Goal: Transaction & Acquisition: Purchase product/service

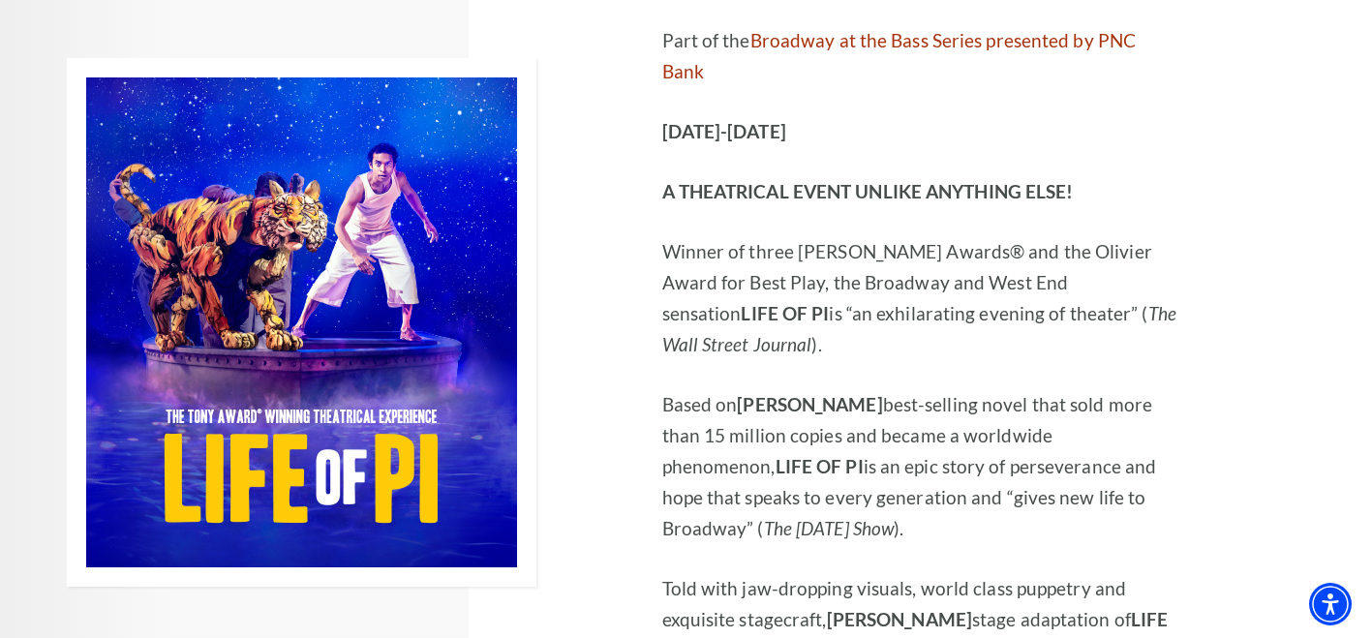
scroll to position [1459, 0]
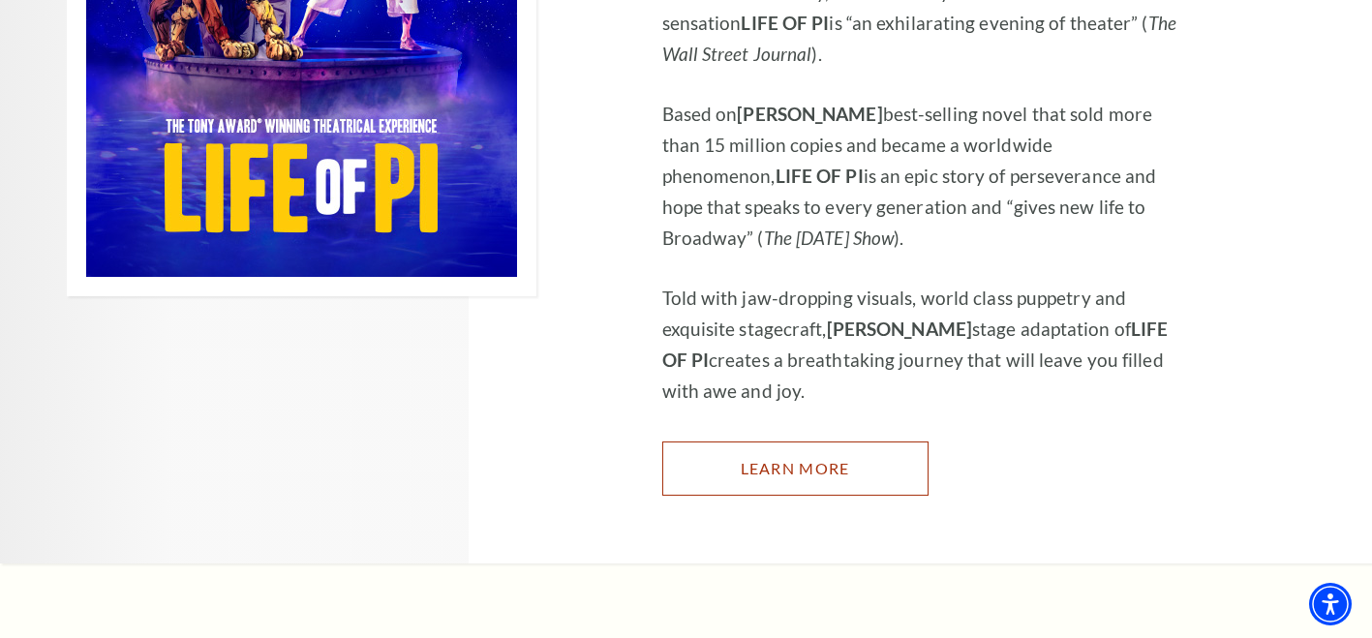
click at [812, 442] on link "Learn More" at bounding box center [795, 469] width 266 height 54
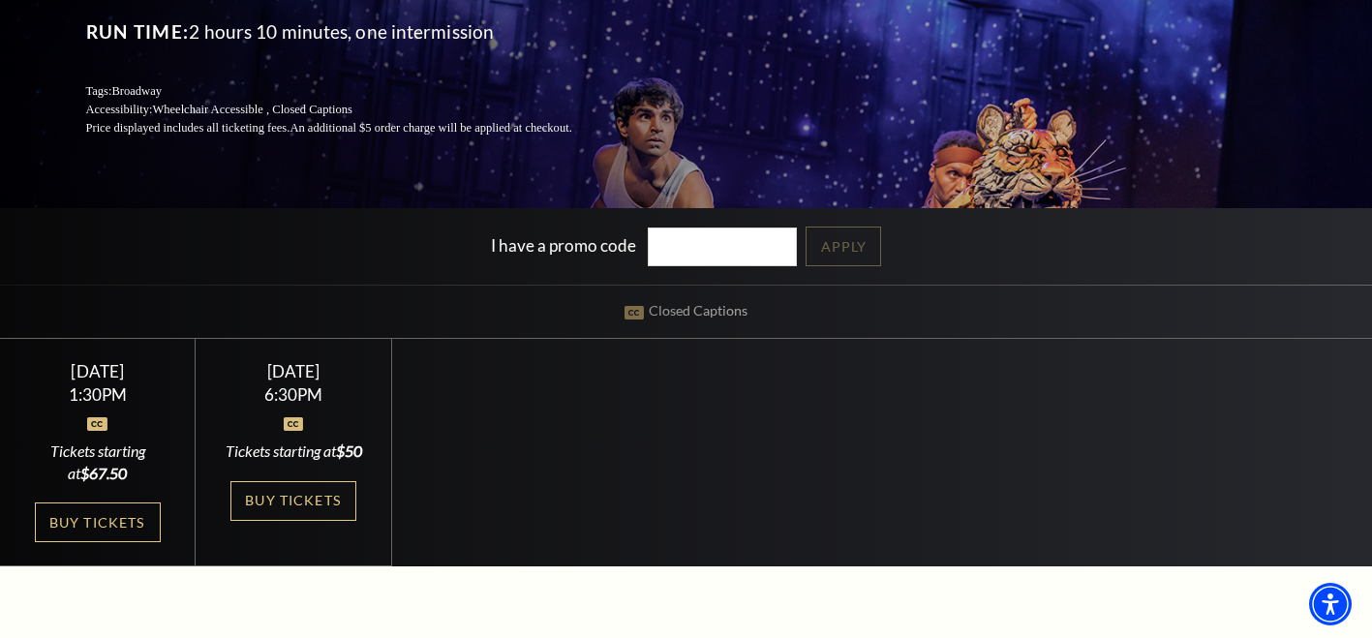
scroll to position [387, 0]
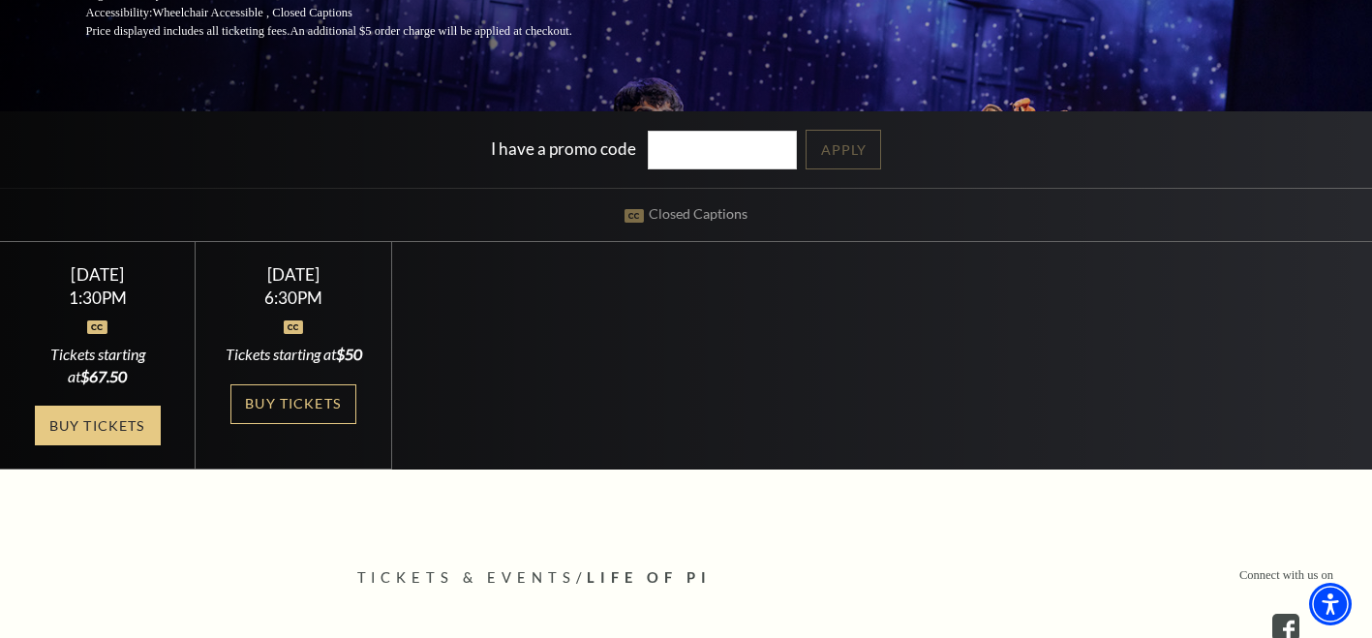
click at [113, 444] on link "Buy Tickets" at bounding box center [98, 426] width 126 height 40
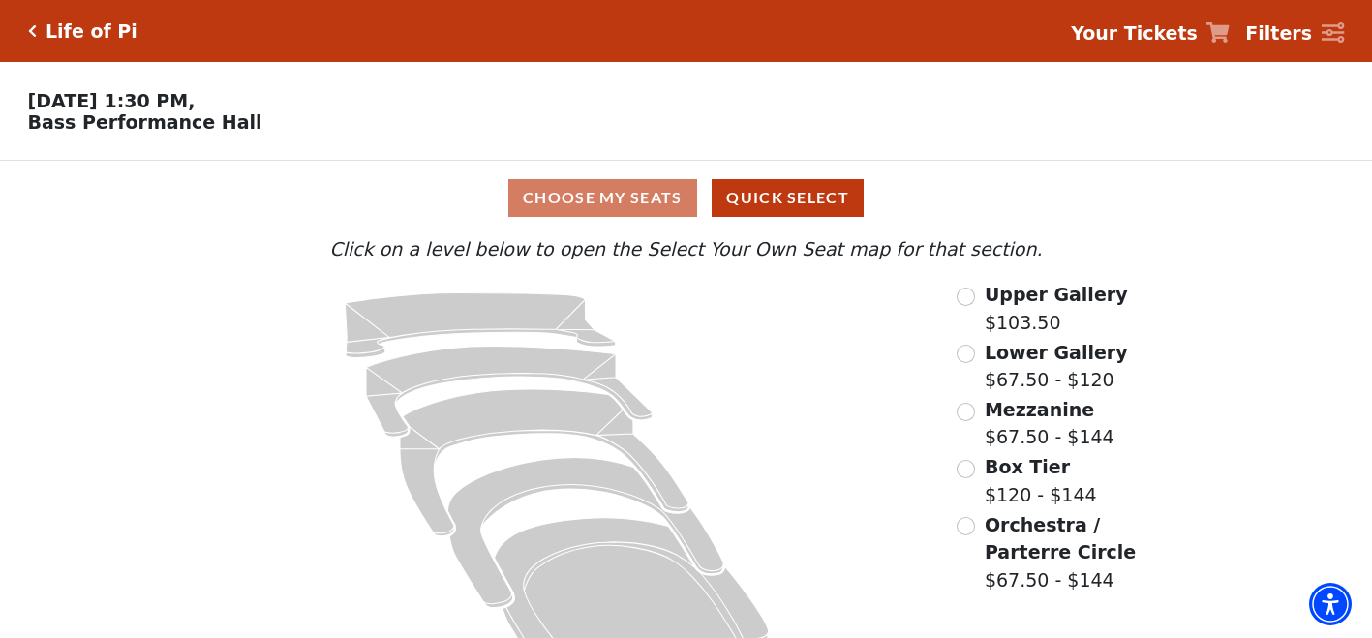
scroll to position [65, 0]
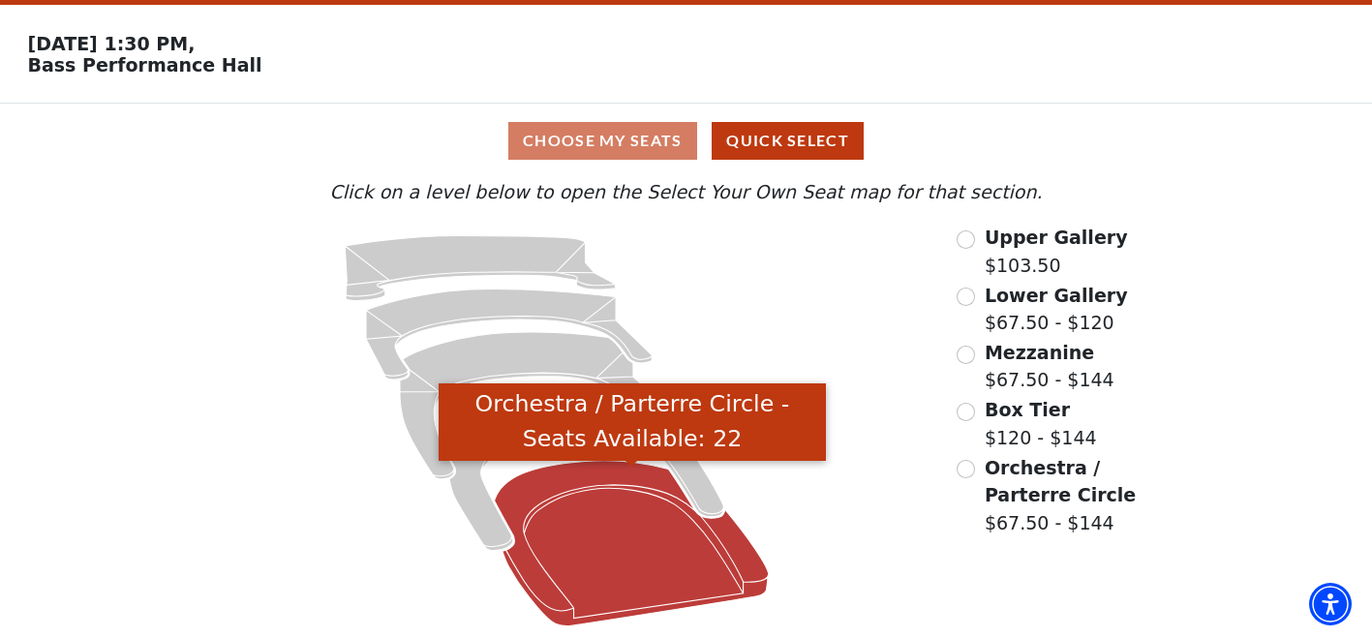
click at [584, 536] on icon "Orchestra / Parterre Circle - Seats Available: 22" at bounding box center [632, 544] width 274 height 166
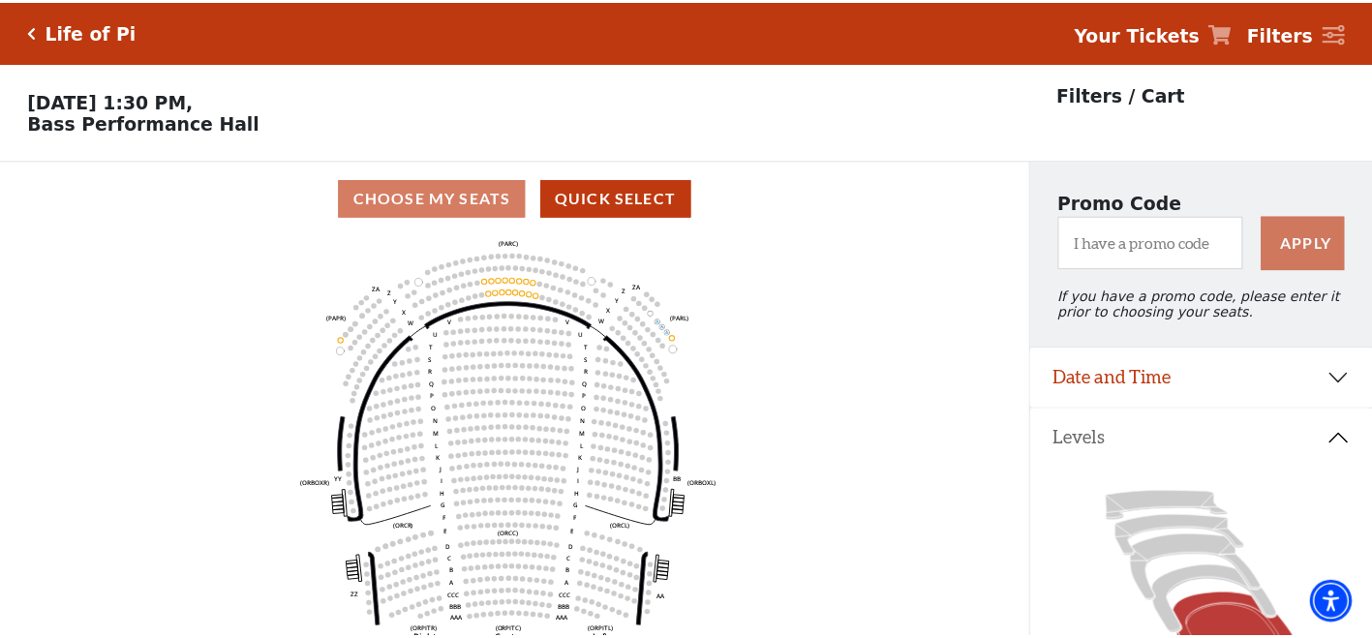
scroll to position [90, 0]
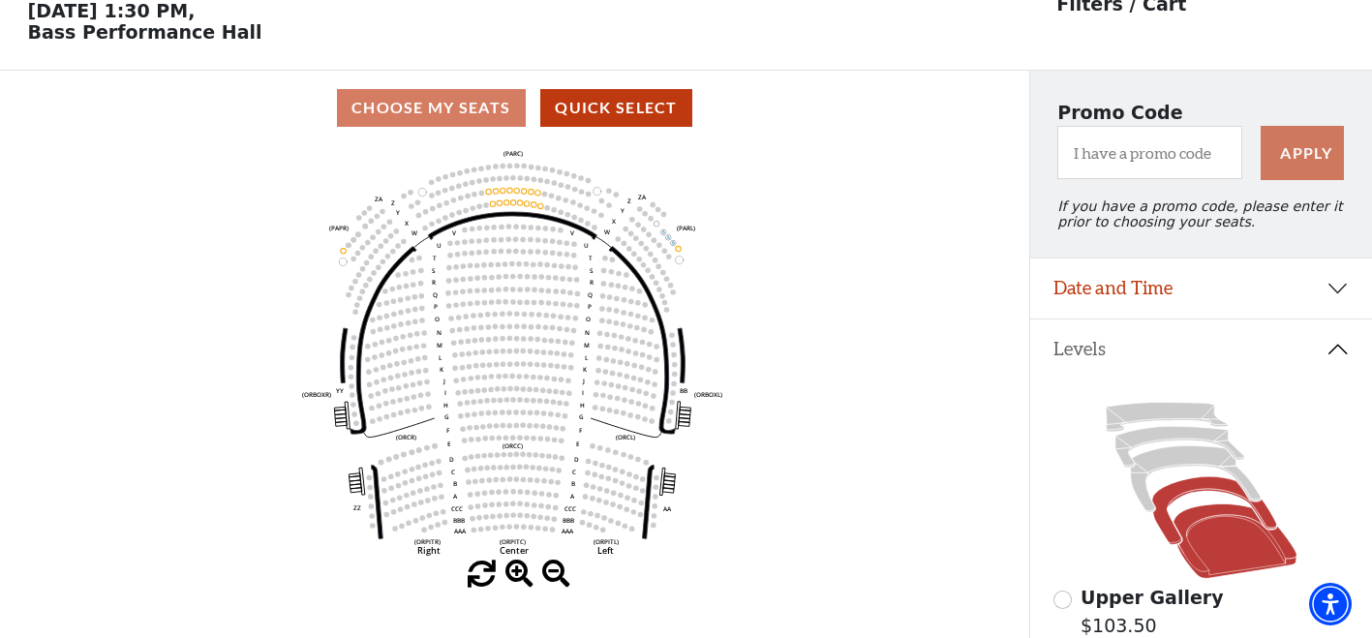
click at [1202, 496] on icon at bounding box center [1214, 511] width 125 height 68
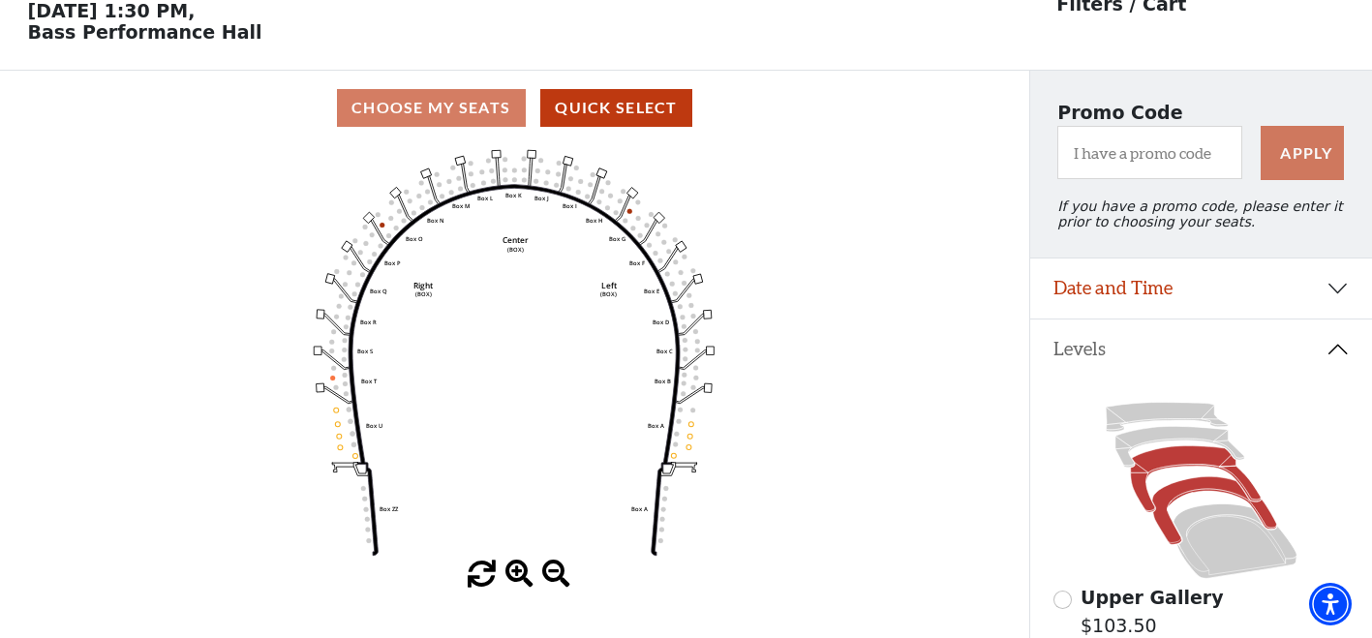
click at [1187, 473] on icon at bounding box center [1195, 479] width 130 height 66
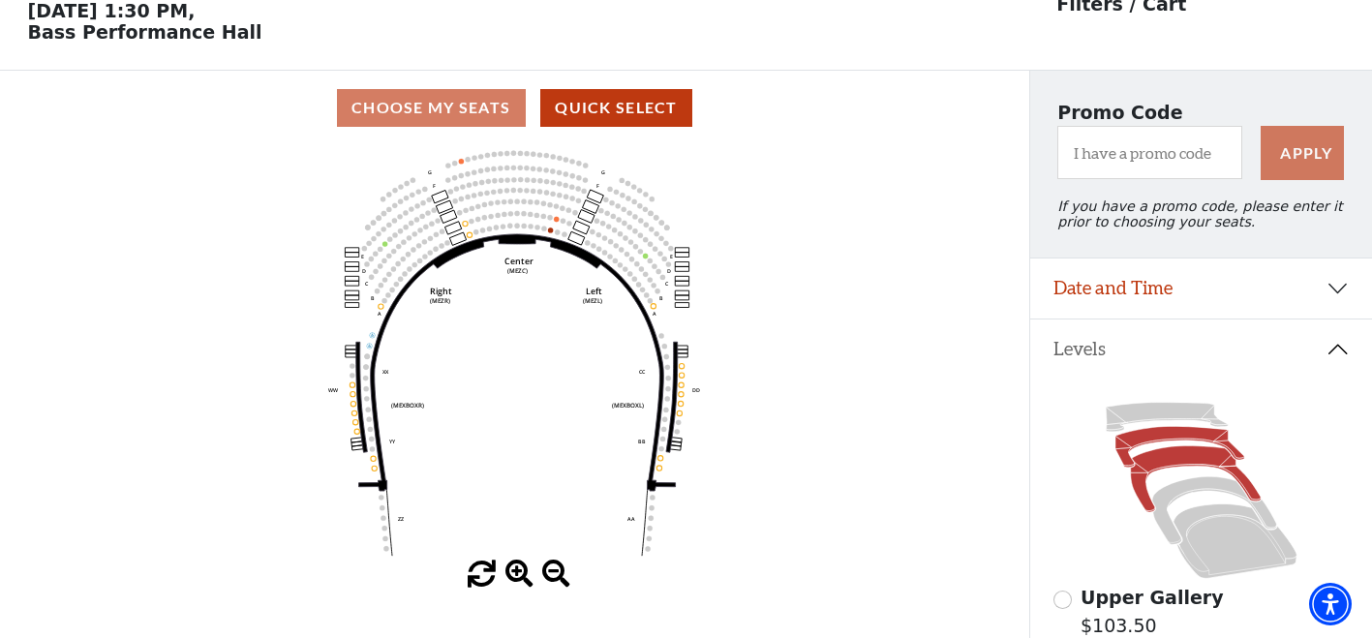
click at [1172, 445] on icon at bounding box center [1180, 447] width 129 height 41
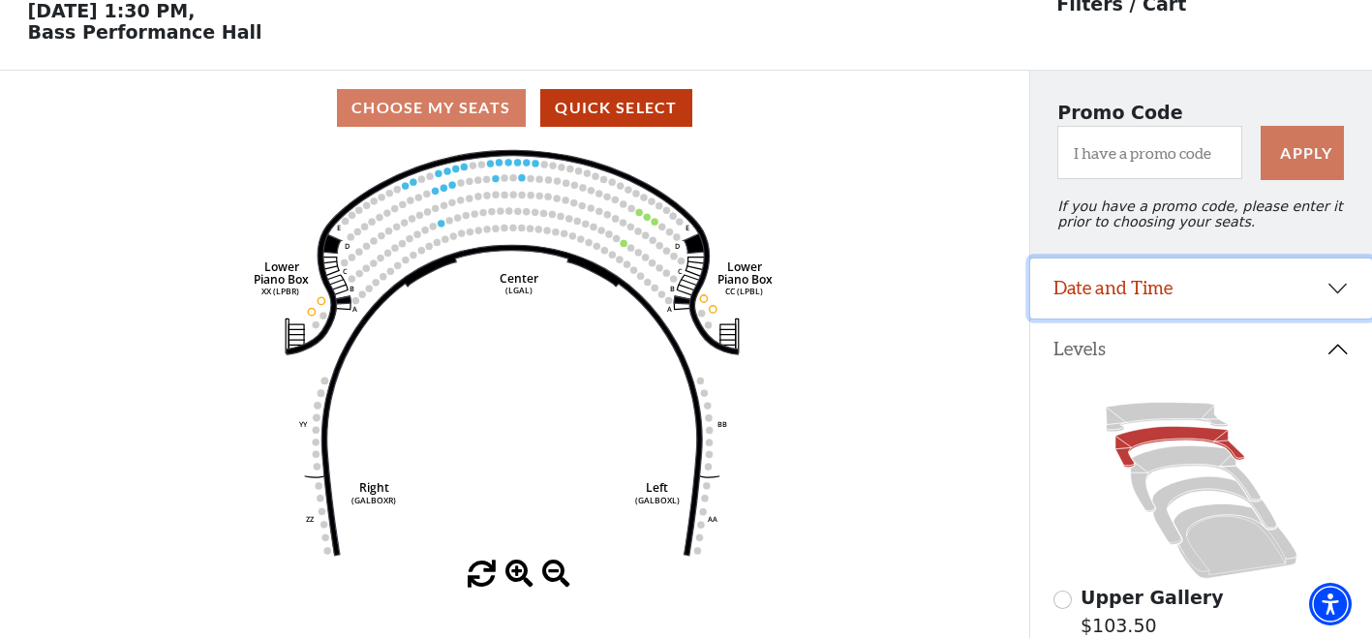
click at [1298, 306] on button "Date and Time" at bounding box center [1201, 289] width 342 height 60
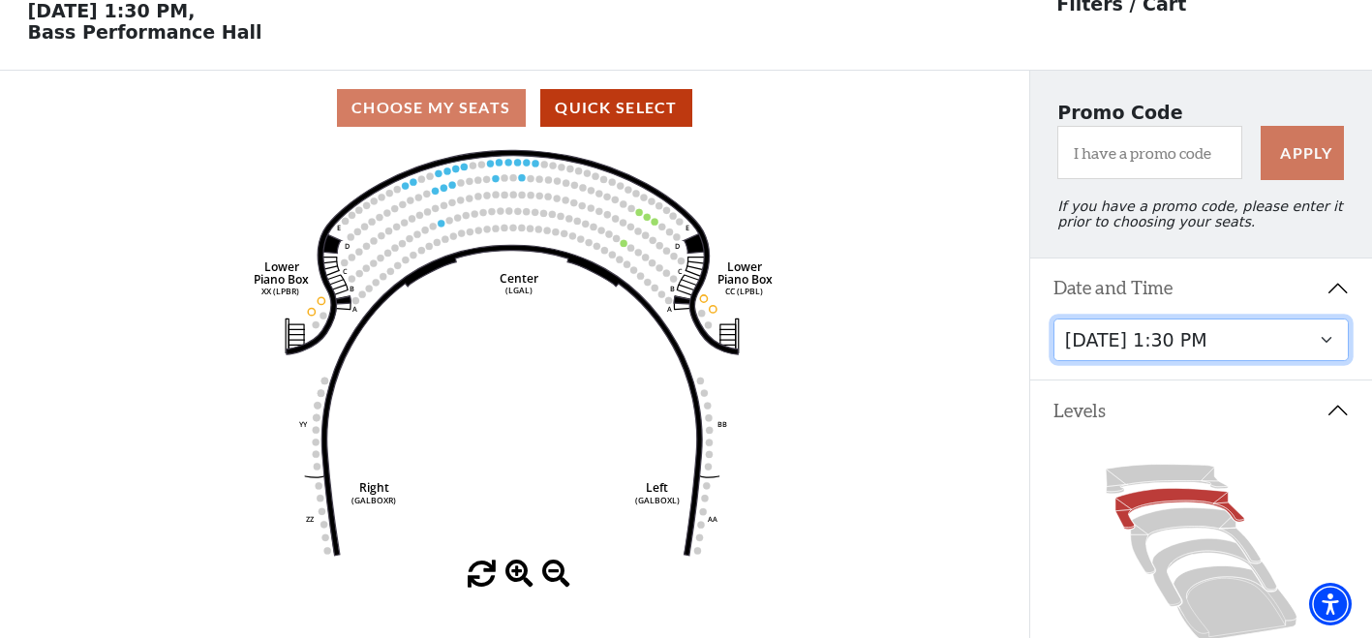
click at [1229, 357] on select "Sunday, September 28 at 1:30 PM Sunday, September 28 at 6:30 PM" at bounding box center [1202, 341] width 296 height 44
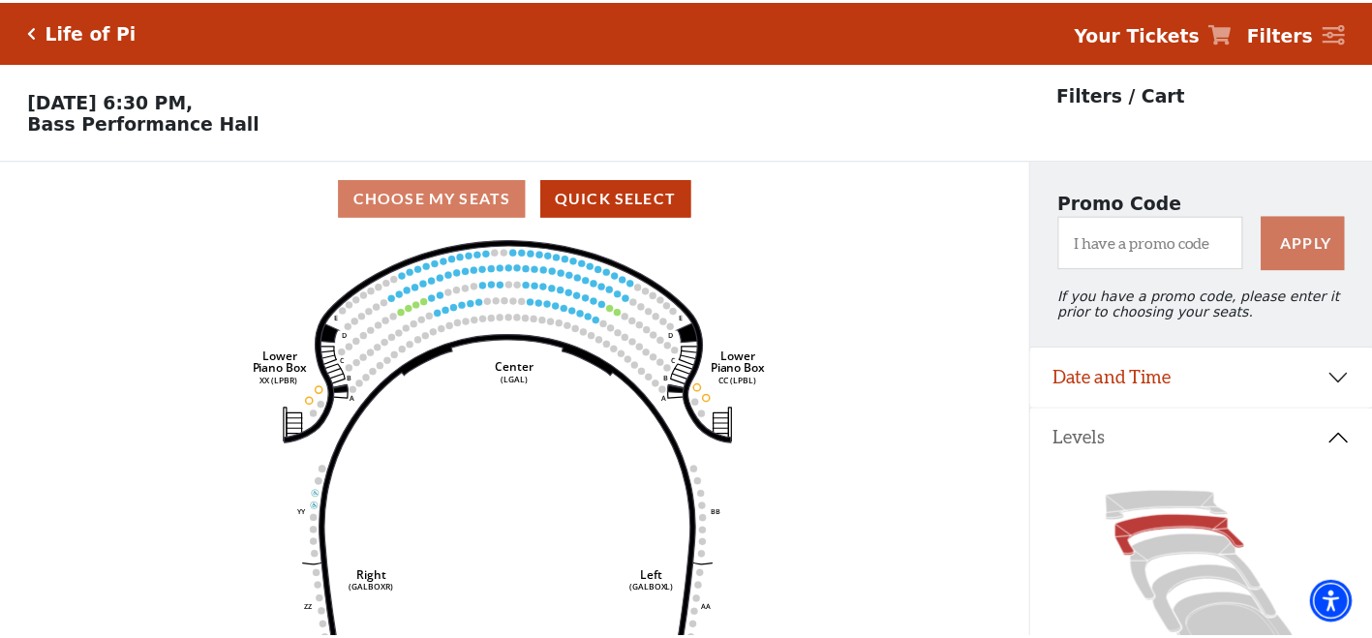
scroll to position [90, 0]
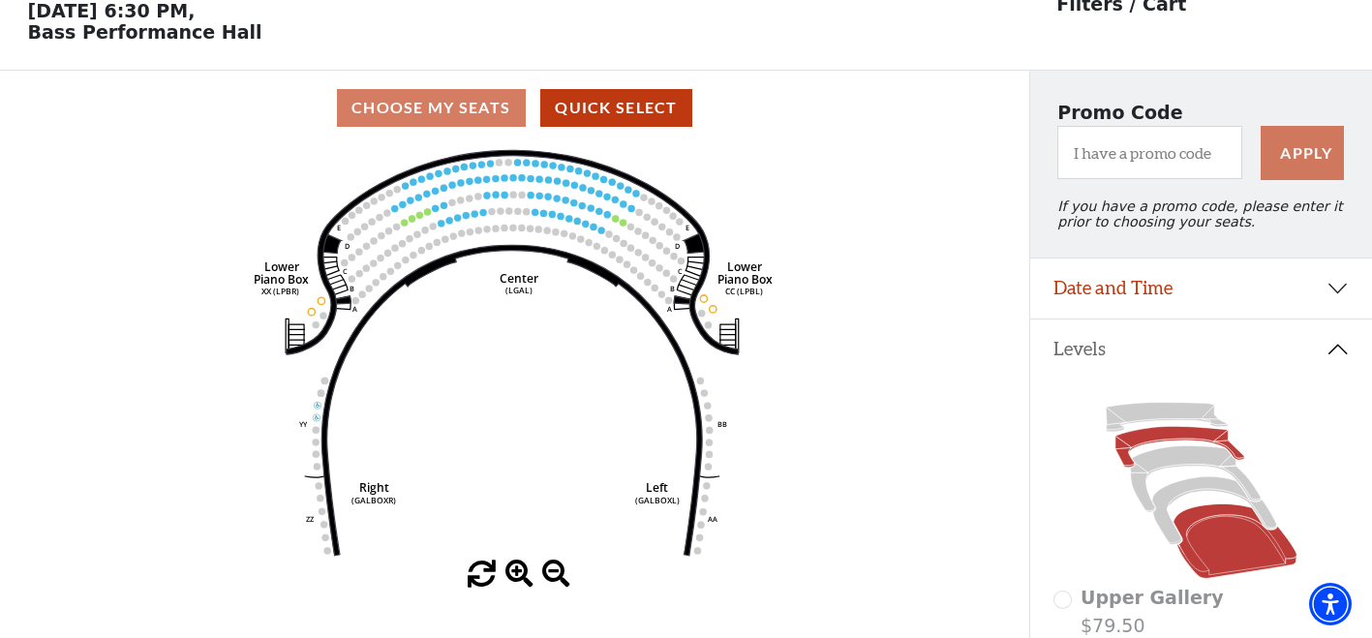
click at [1233, 562] on icon at bounding box center [1235, 542] width 124 height 75
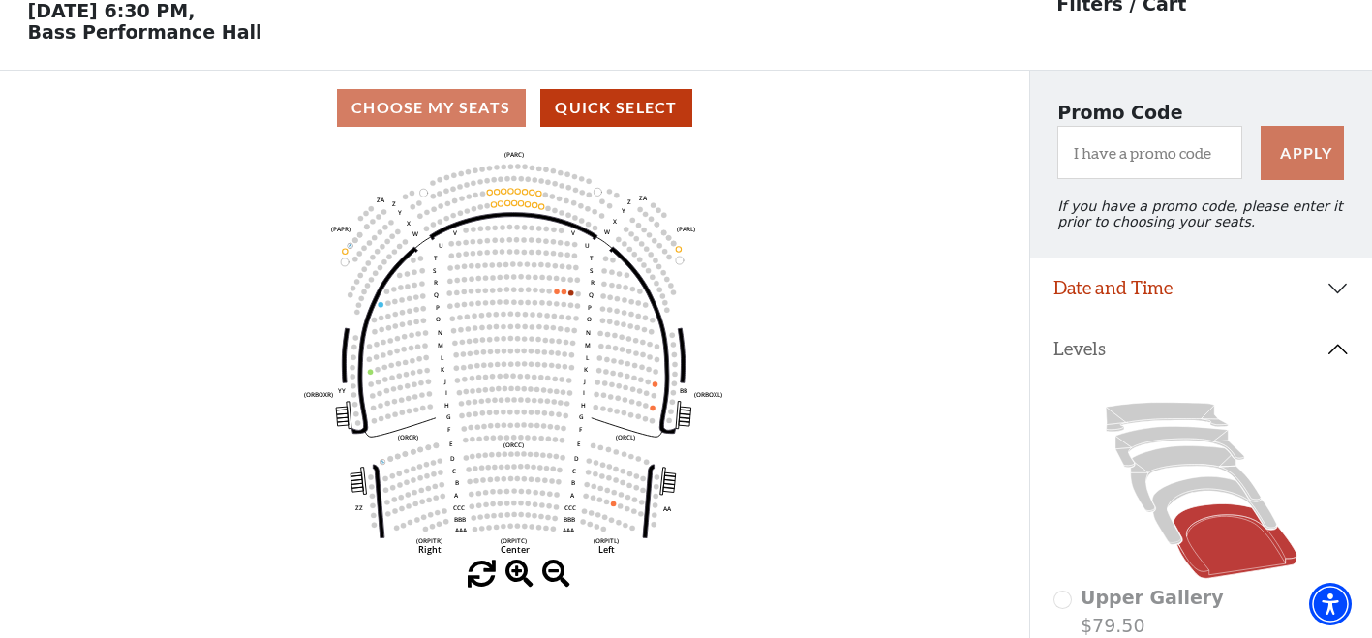
click at [996, 534] on div "Current Level Orchestra / Parterre Circle Click on a level below to open the Se…" at bounding box center [514, 367] width 1029 height 444
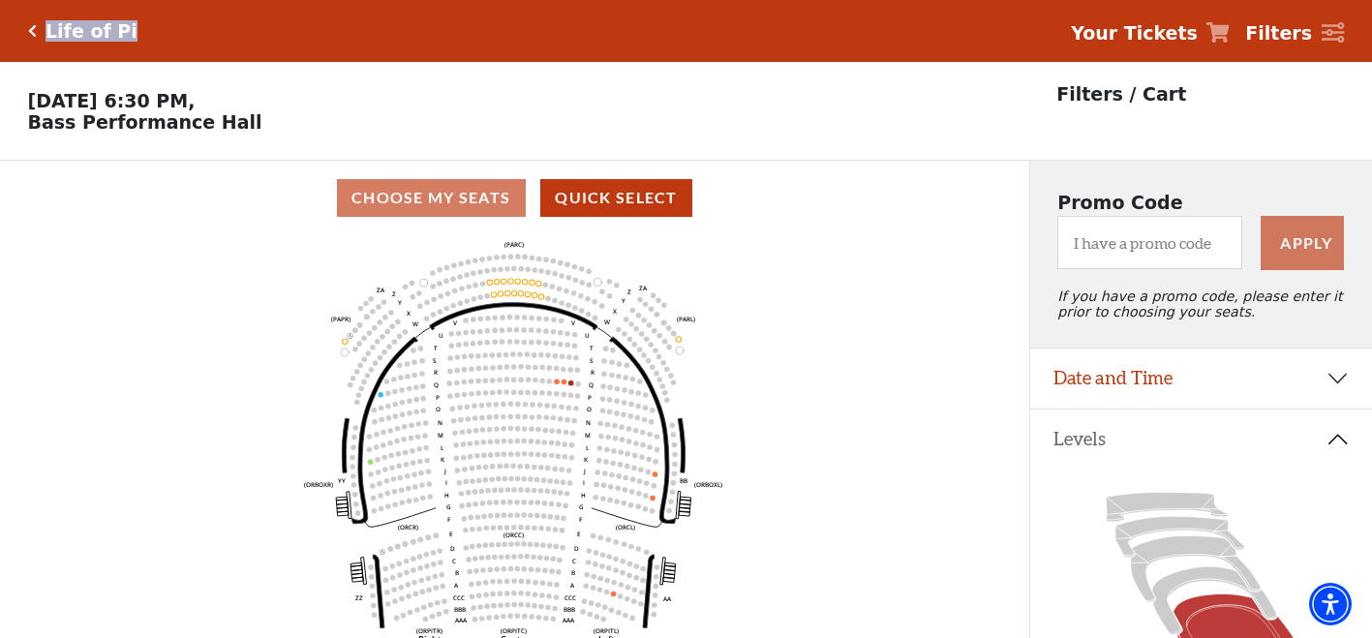
drag, startPoint x: 129, startPoint y: 34, endPoint x: 38, endPoint y: 31, distance: 91.1
click at [38, 31] on div "Life of Pi Your Tickets Filters" at bounding box center [686, 31] width 1372 height 62
copy h5 "Life of Pi"
